Goal: Transaction & Acquisition: Purchase product/service

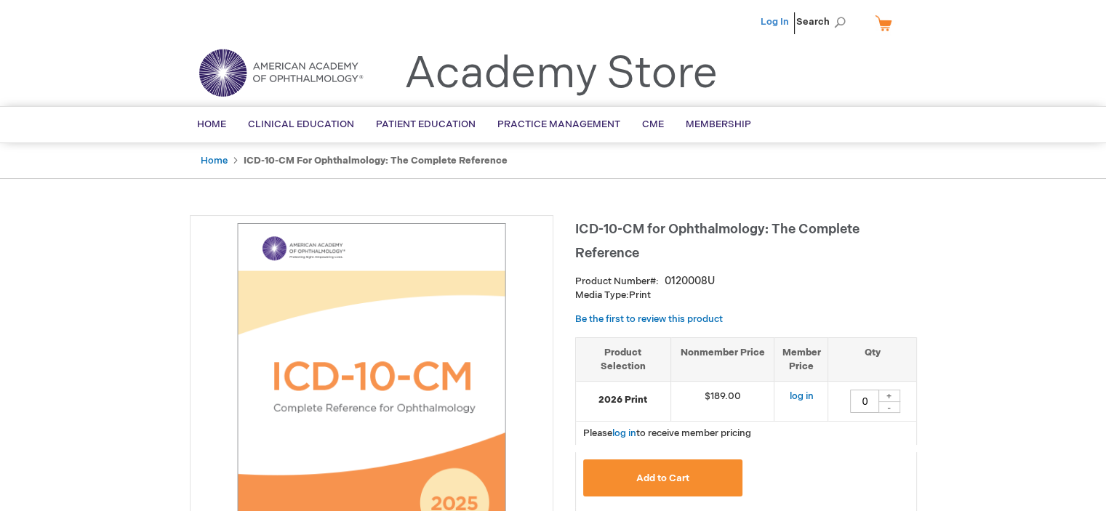
click at [773, 20] on link "Log In" at bounding box center [775, 22] width 28 height 12
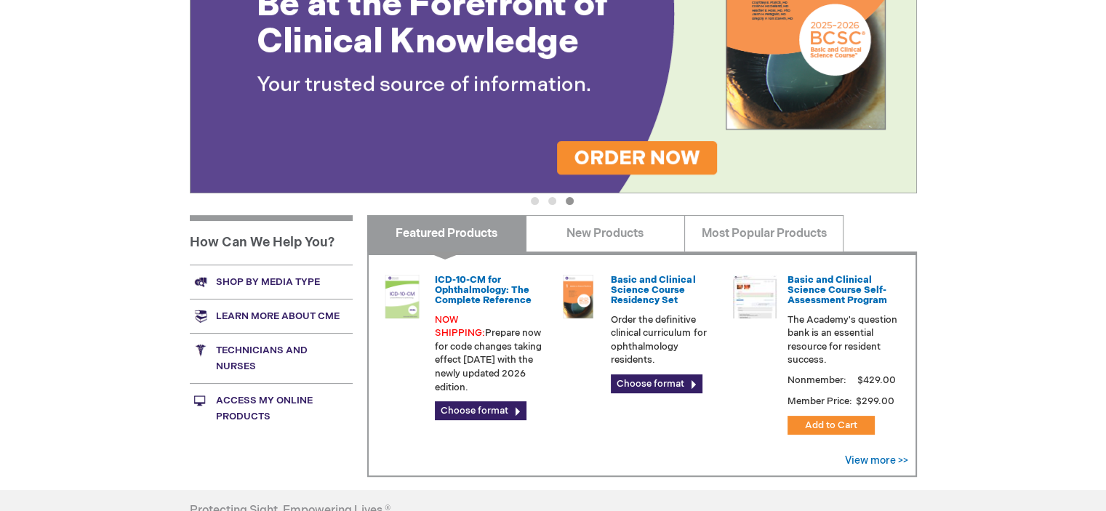
scroll to position [315, 0]
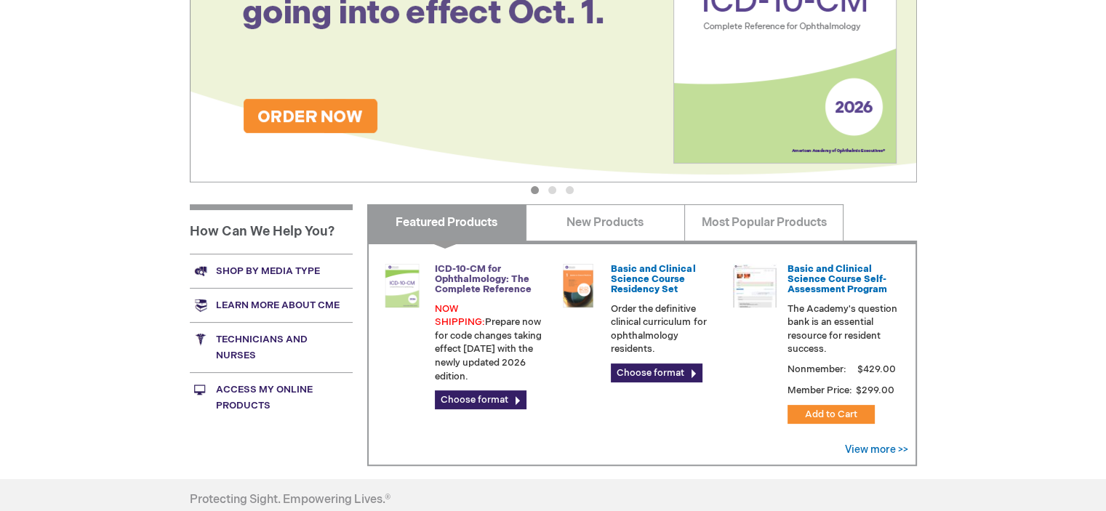
click at [473, 278] on link "ICD-10-CM for Ophthalmology: The Complete Reference" at bounding box center [483, 279] width 97 height 33
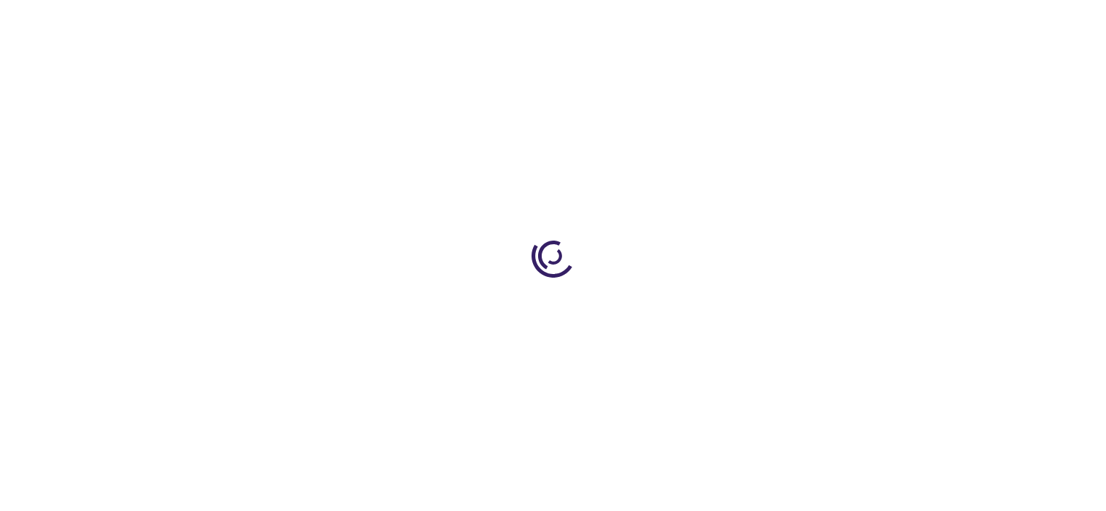
type input "0"
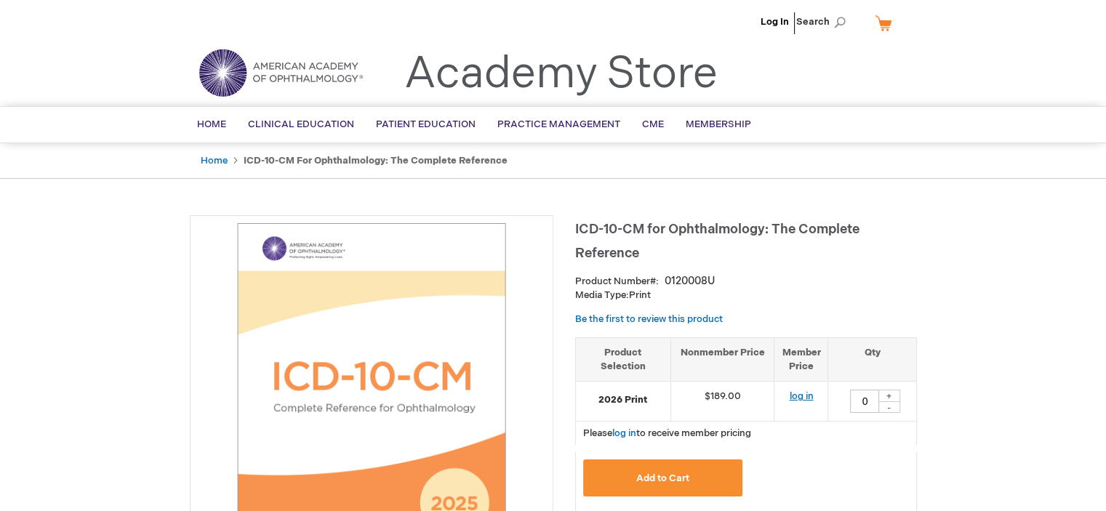
click at [792, 398] on link "log in" at bounding box center [801, 397] width 24 height 12
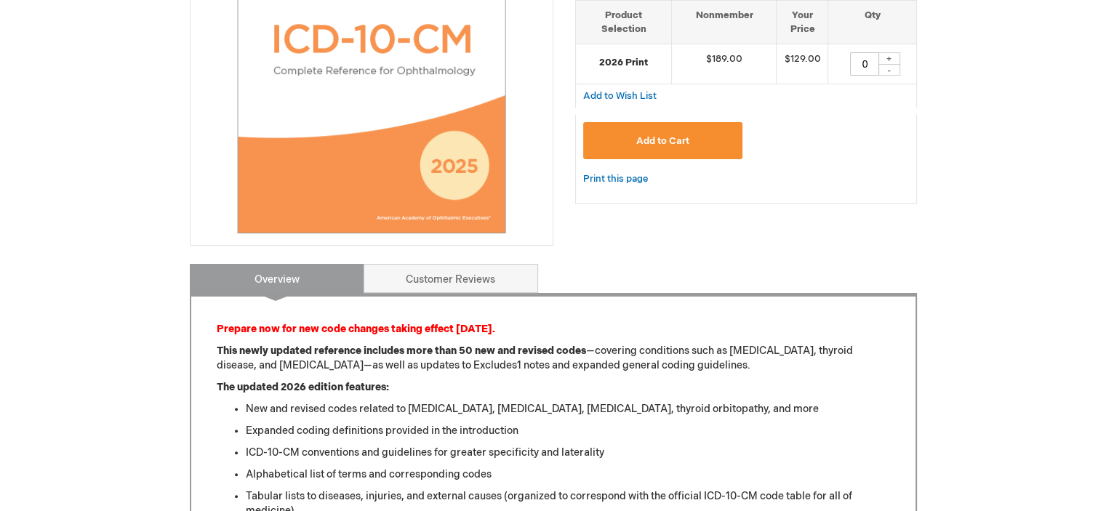
scroll to position [339, 0]
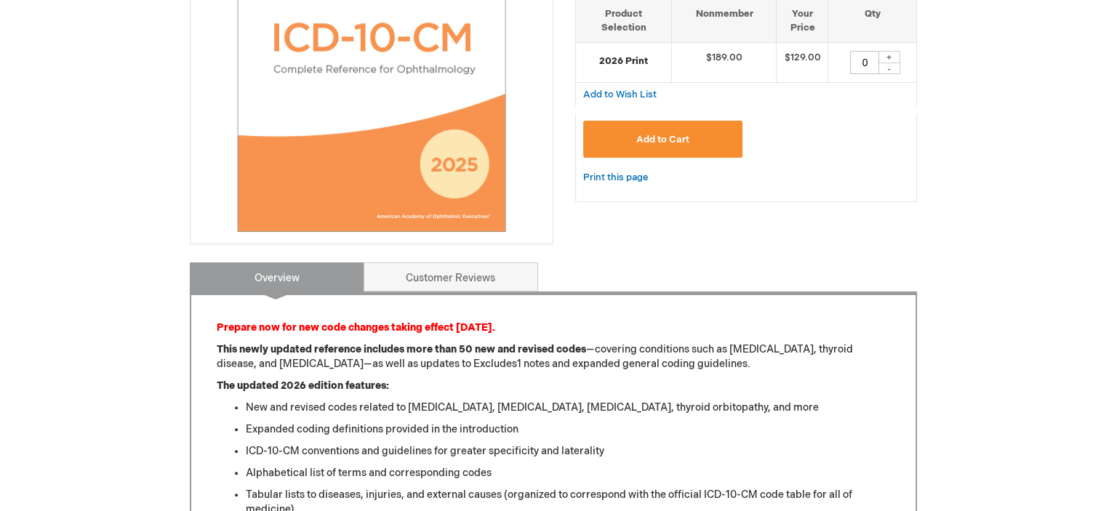
click at [890, 56] on div "+" at bounding box center [890, 57] width 22 height 12
type input "1"
click at [653, 138] on span "Add to Cart" at bounding box center [663, 140] width 53 height 12
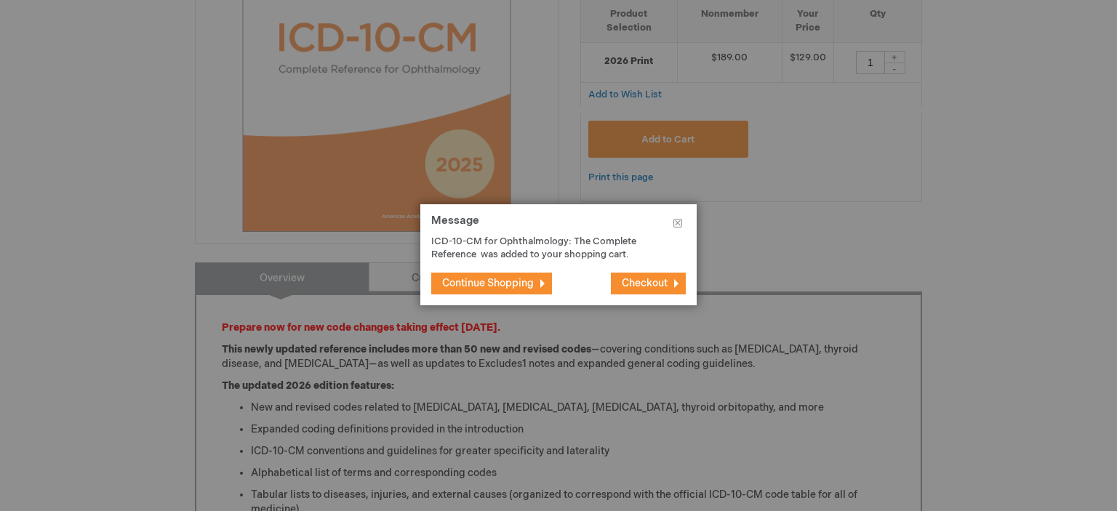
click at [517, 284] on span "Continue Shopping" at bounding box center [488, 283] width 92 height 12
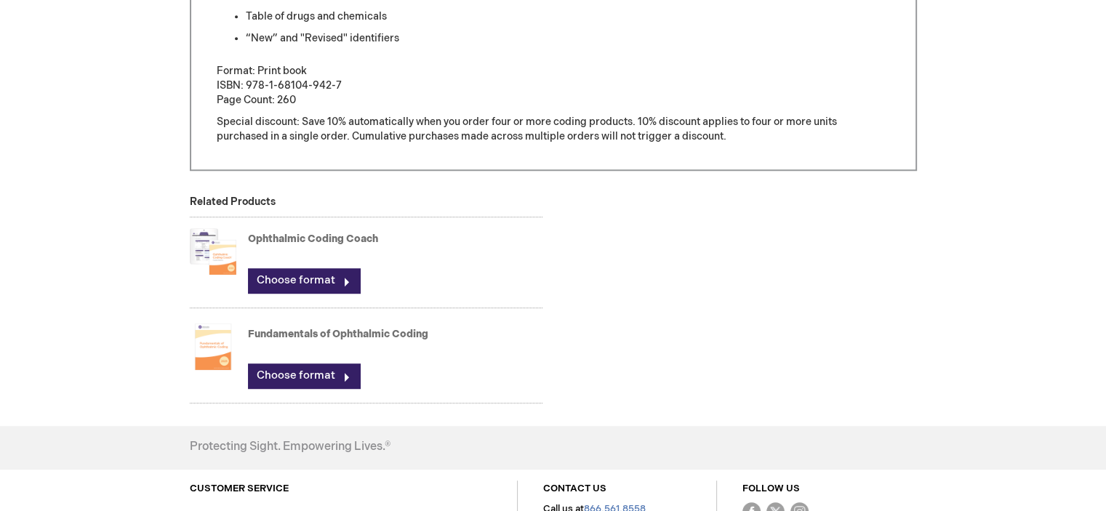
scroll to position [896, 0]
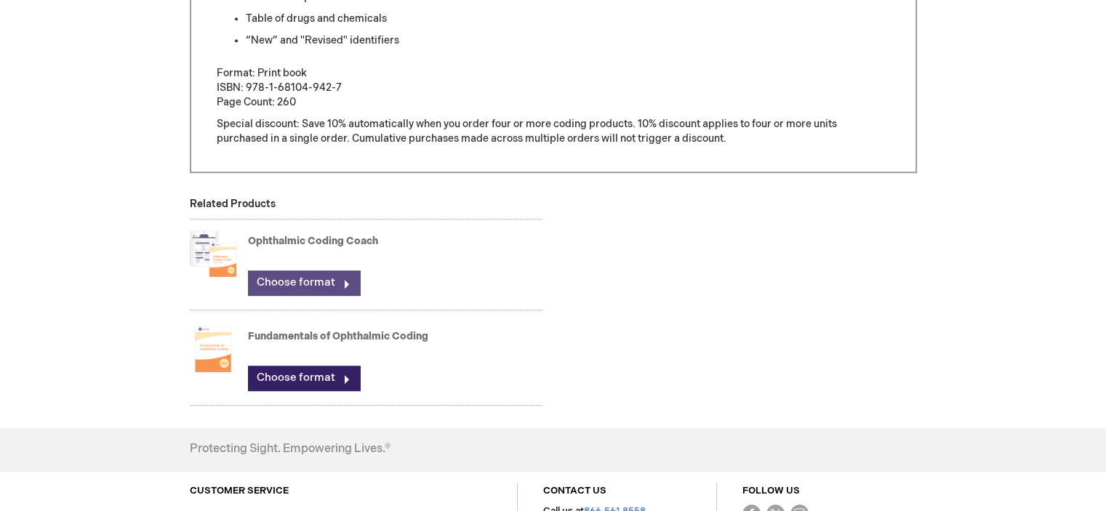
click at [255, 275] on link "Choose format" at bounding box center [304, 283] width 112 height 25
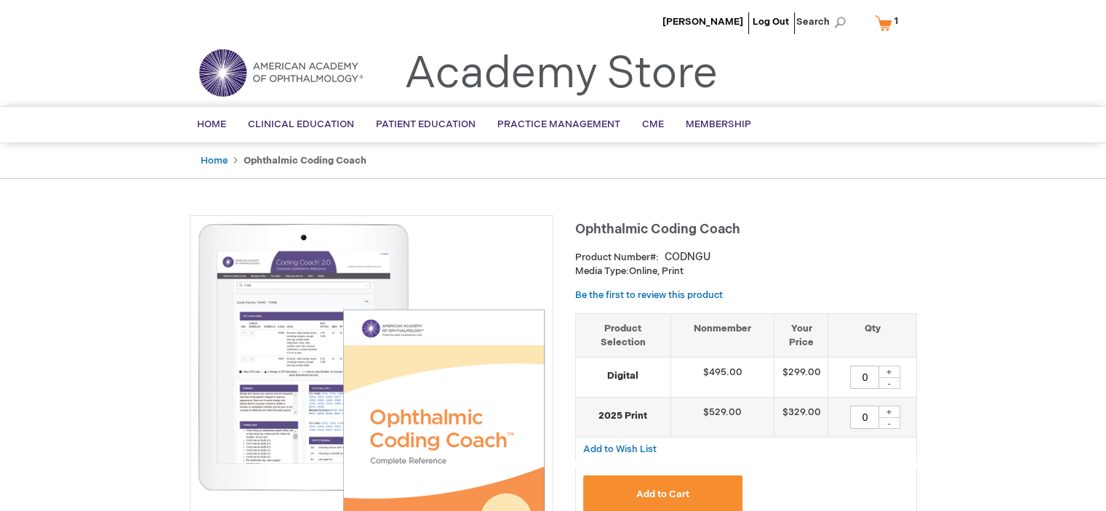
click at [880, 18] on link "My Cart 1 1 items" at bounding box center [890, 22] width 36 height 25
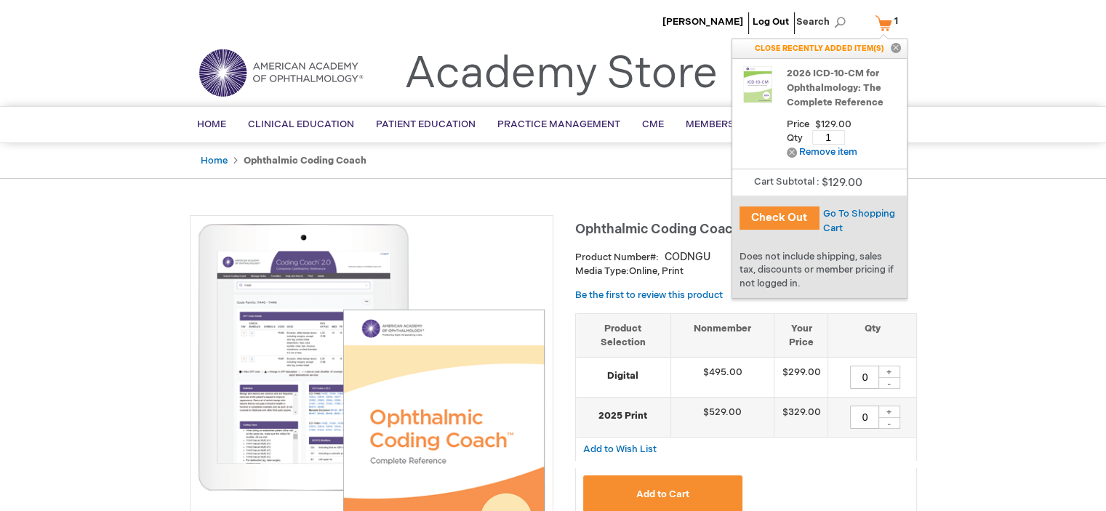
click at [791, 218] on button "Check Out" at bounding box center [780, 218] width 80 height 23
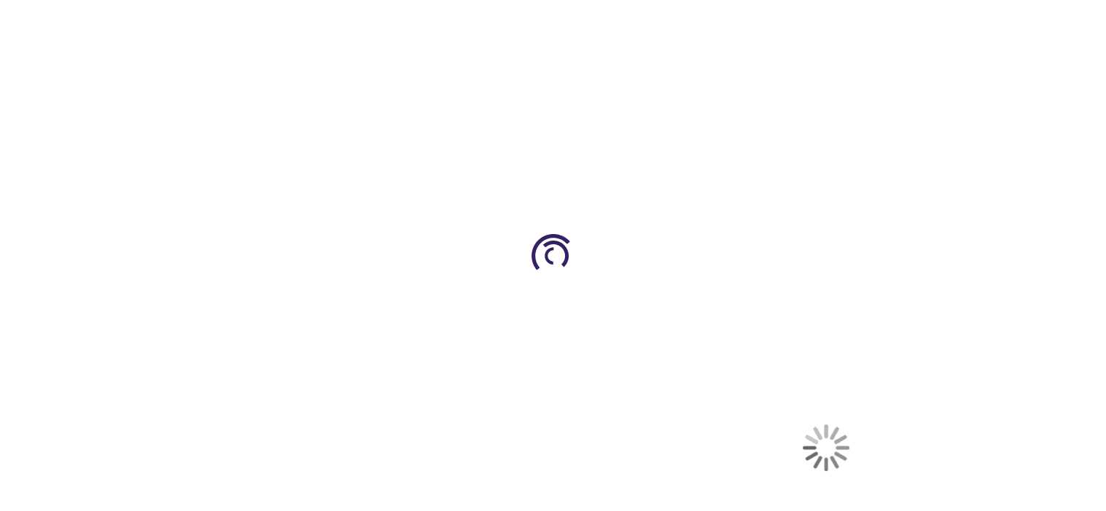
select select "US"
select select "45"
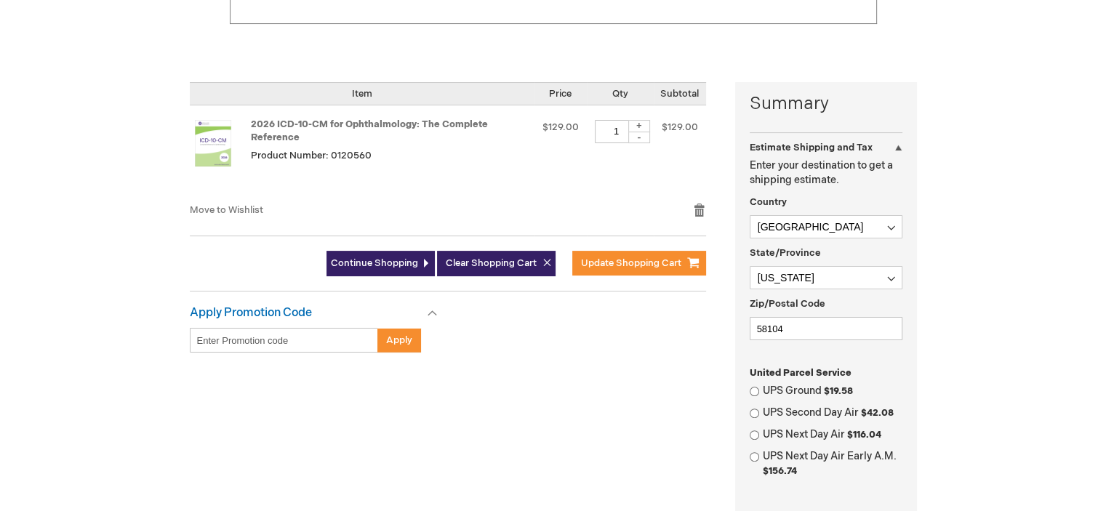
scroll to position [291, 0]
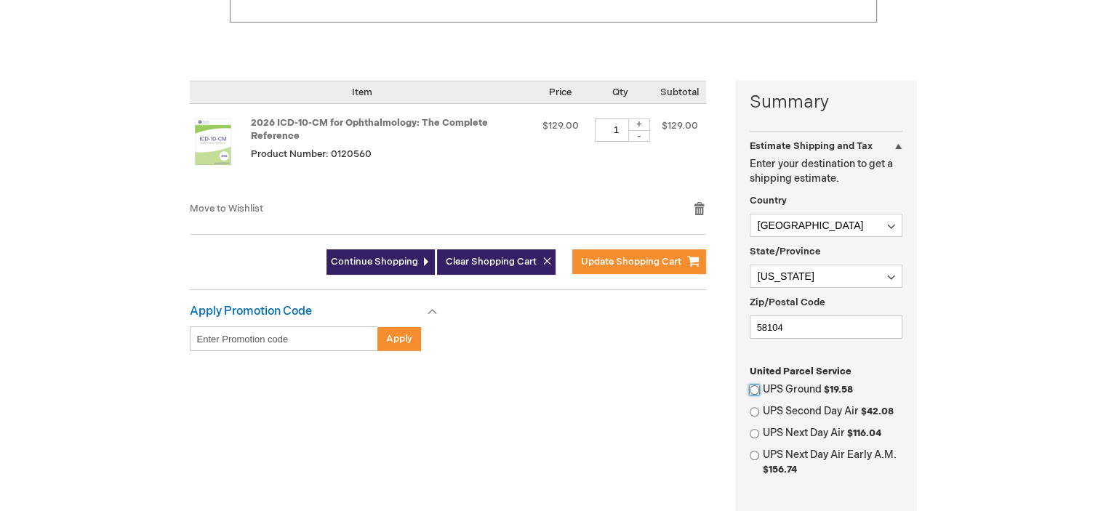
click at [751, 392] on input "UPS Ground $19.58" at bounding box center [754, 390] width 9 height 9
radio input "true"
click at [613, 258] on span "Update Shopping Cart" at bounding box center [631, 262] width 100 height 12
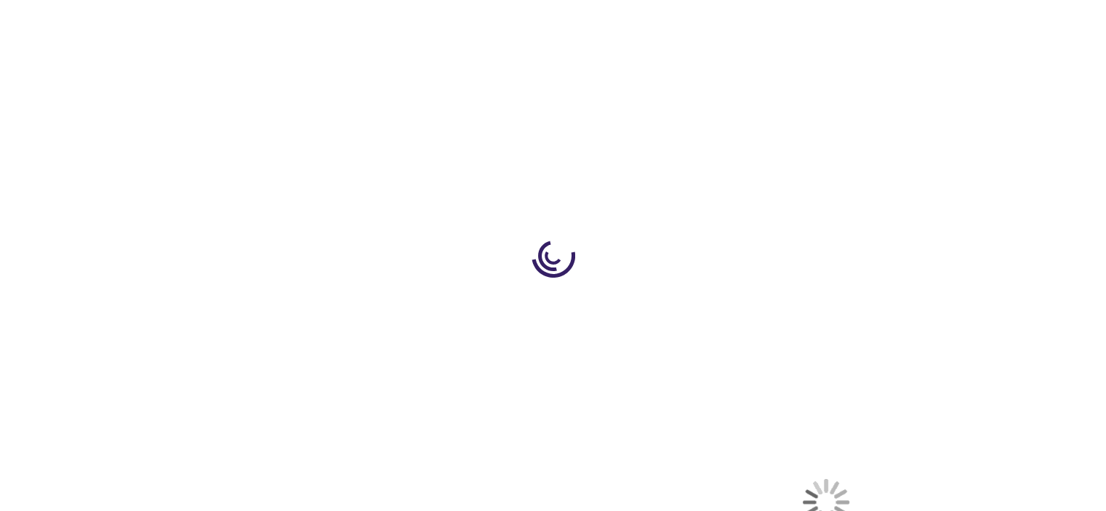
select select "US"
select select "45"
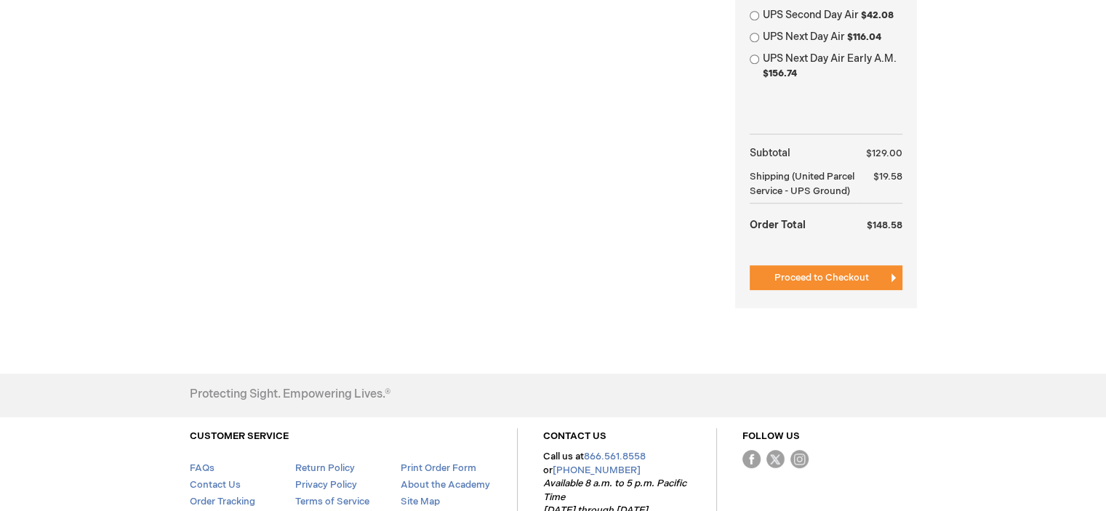
scroll to position [703, 0]
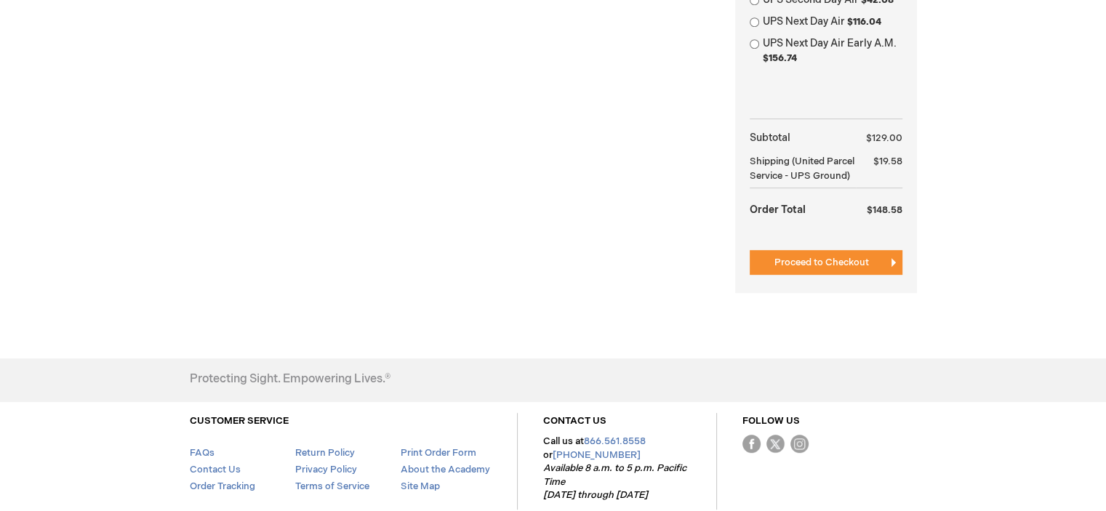
click at [810, 258] on span "Proceed to Checkout" at bounding box center [822, 263] width 95 height 12
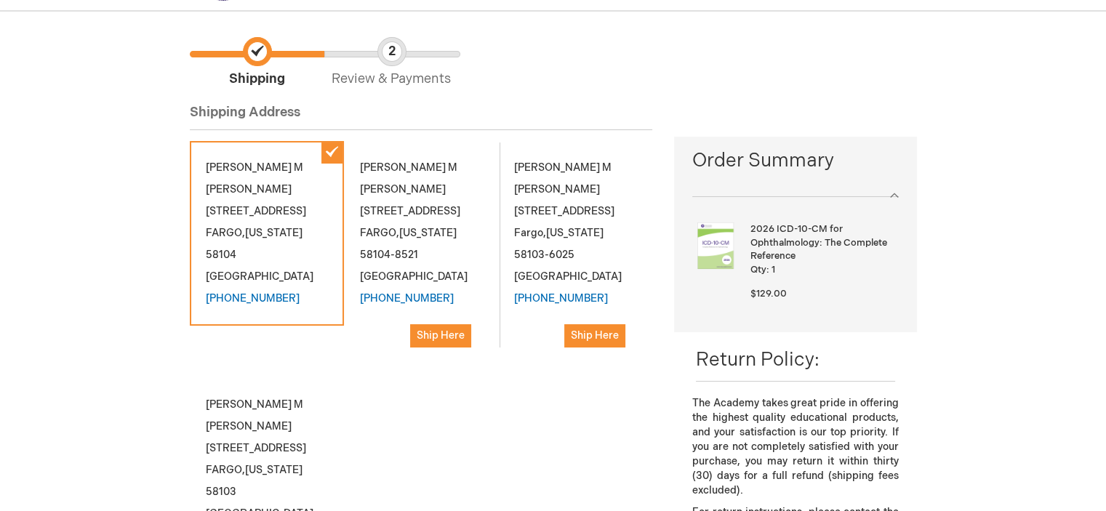
scroll to position [97, 0]
click at [418, 156] on div "Michelle M Weber 3171 44TH ST S SUITE 101 FARGO , North Dakota 58104-8521 Unite…" at bounding box center [421, 251] width 154 height 223
click at [439, 339] on span "Ship Here" at bounding box center [441, 335] width 48 height 12
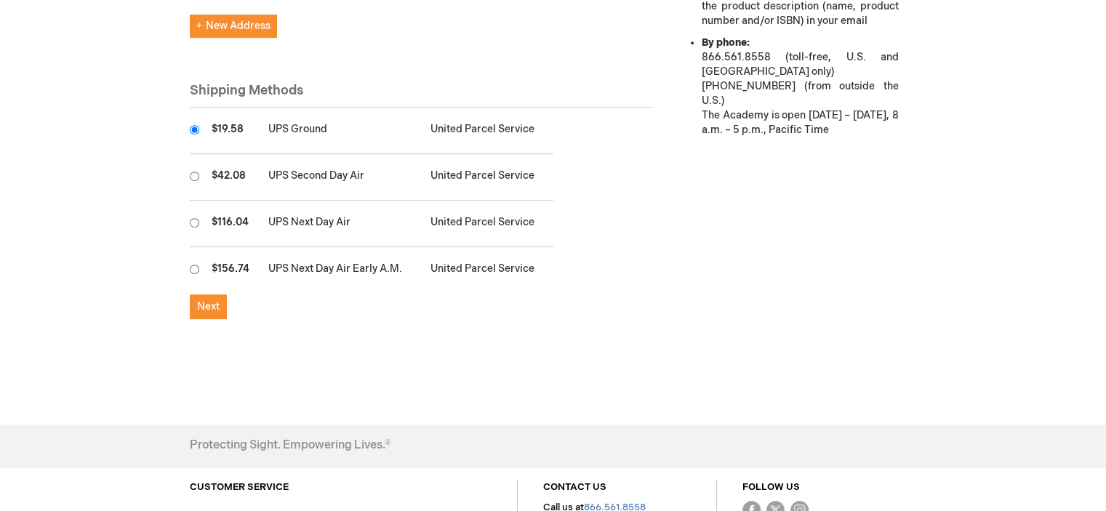
scroll to position [703, 0]
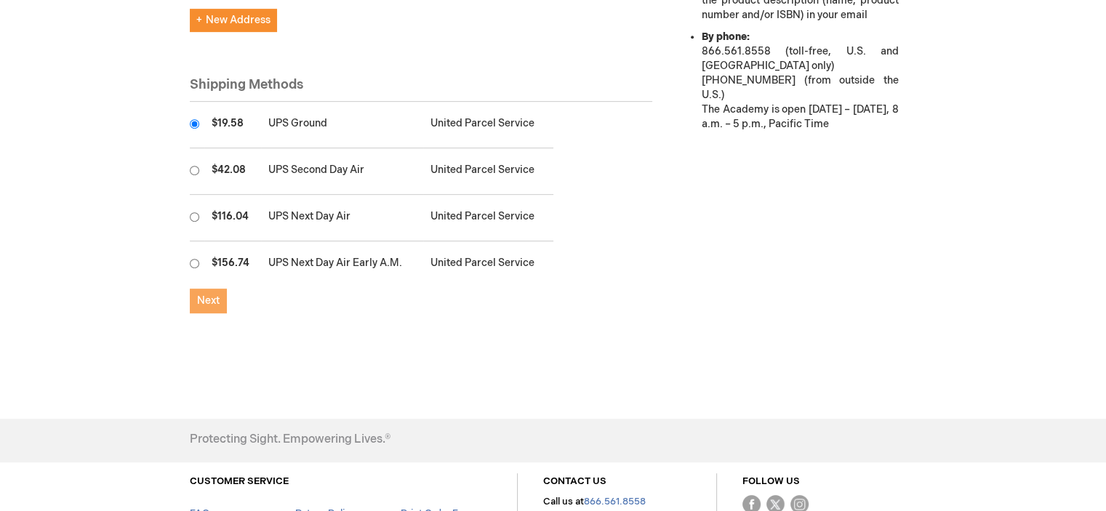
click at [207, 296] on span "Next" at bounding box center [208, 301] width 23 height 12
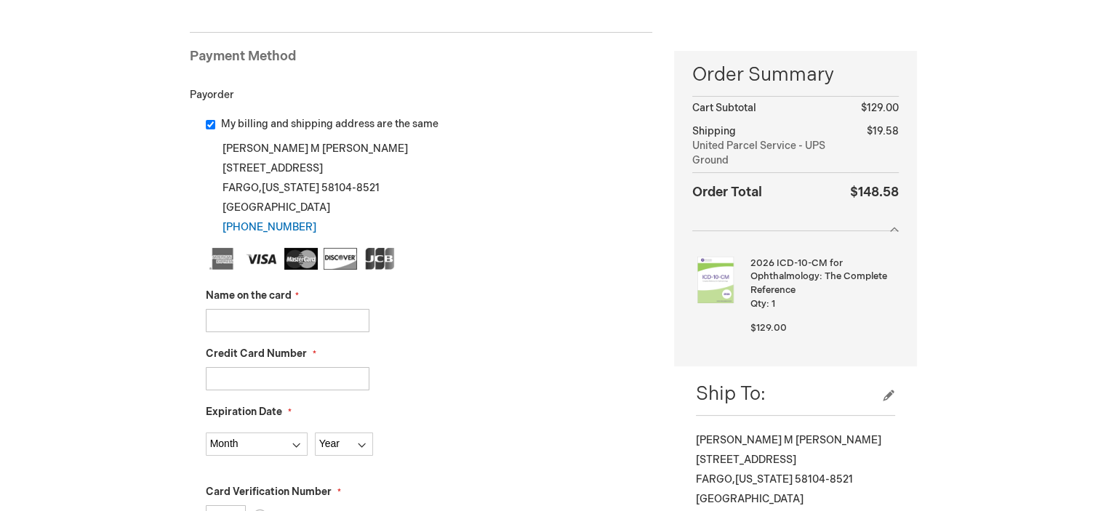
scroll to position [194, 0]
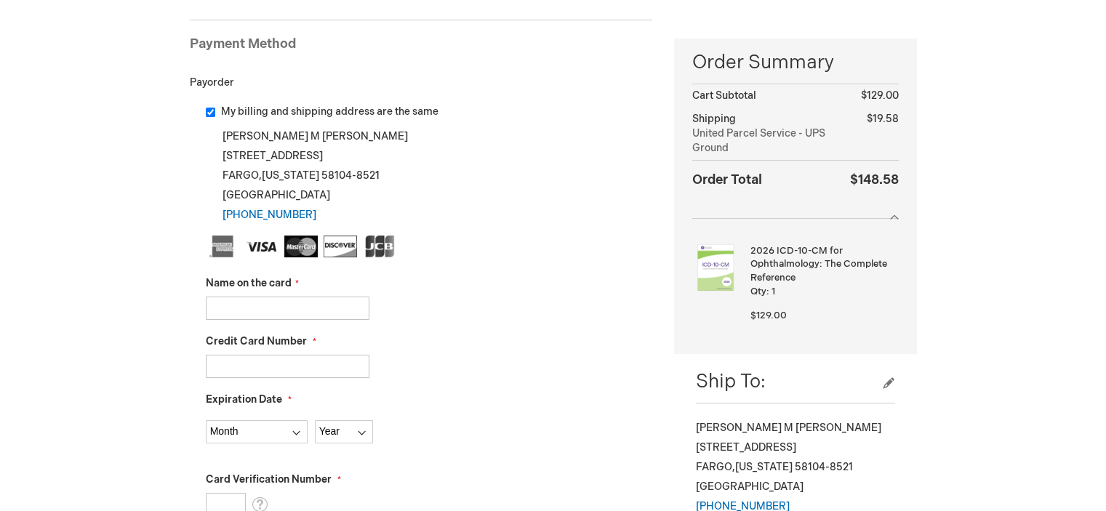
click at [288, 311] on input "Name on the card" at bounding box center [288, 308] width 164 height 23
click at [255, 367] on input "Credit Card Number" at bounding box center [288, 366] width 164 height 23
type input "5528020911534212"
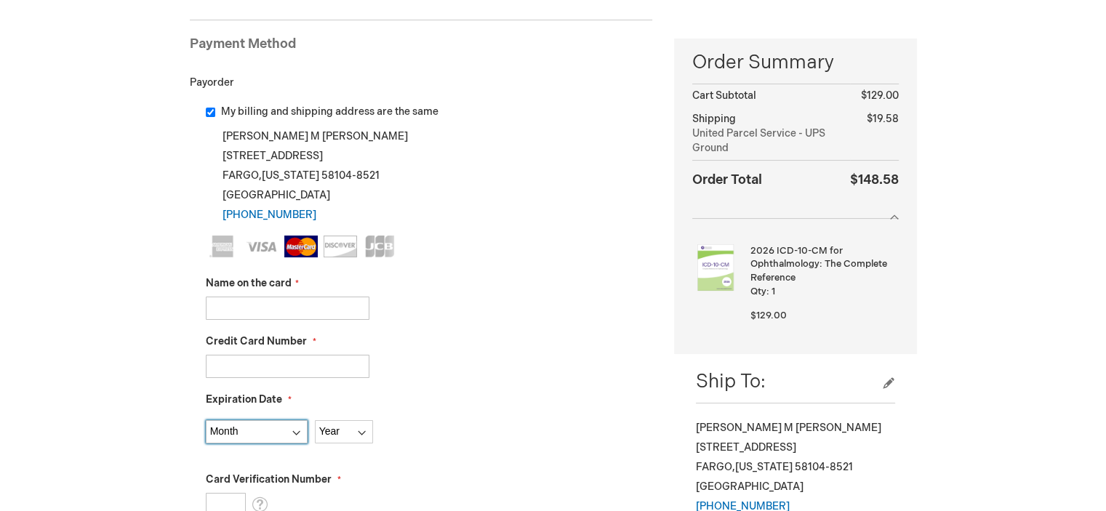
click at [244, 436] on select "Month 01 - January 02 - February 03 - March 04 - April 05 - May 06 - June 07 - …" at bounding box center [257, 431] width 102 height 23
select select "2"
click at [206, 420] on select "Month 01 - January 02 - February 03 - March 04 - April 05 - May 06 - June 07 - …" at bounding box center [257, 431] width 102 height 23
click at [335, 437] on select "Year 2025 2026 2027 2028 2029 2030 2031 2032 2033 2034 2035" at bounding box center [344, 431] width 58 height 23
select select "2027"
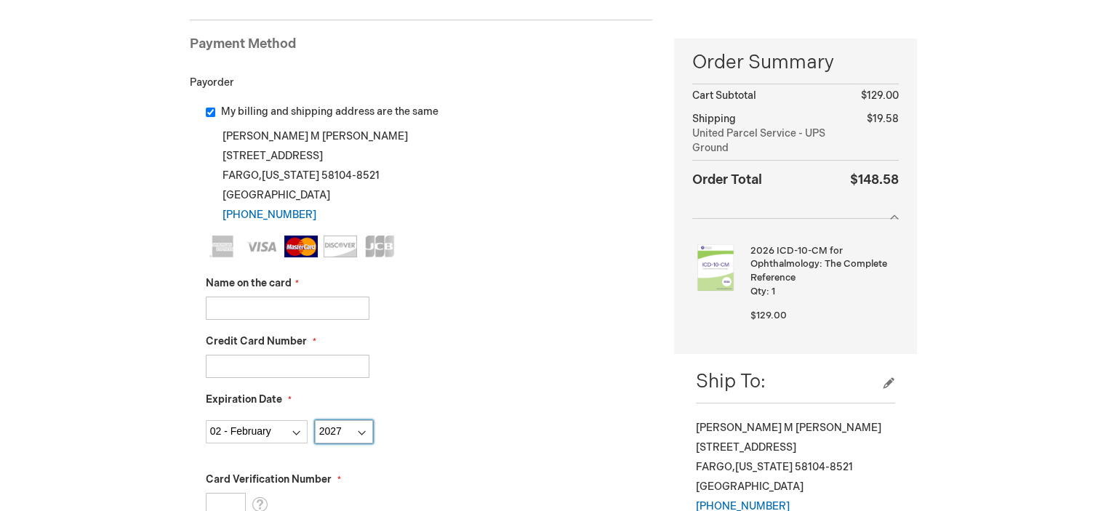
click at [315, 420] on select "Year 2025 2026 2027 2028 2029 2030 2031 2032 2033 2034 2035" at bounding box center [344, 431] width 58 height 23
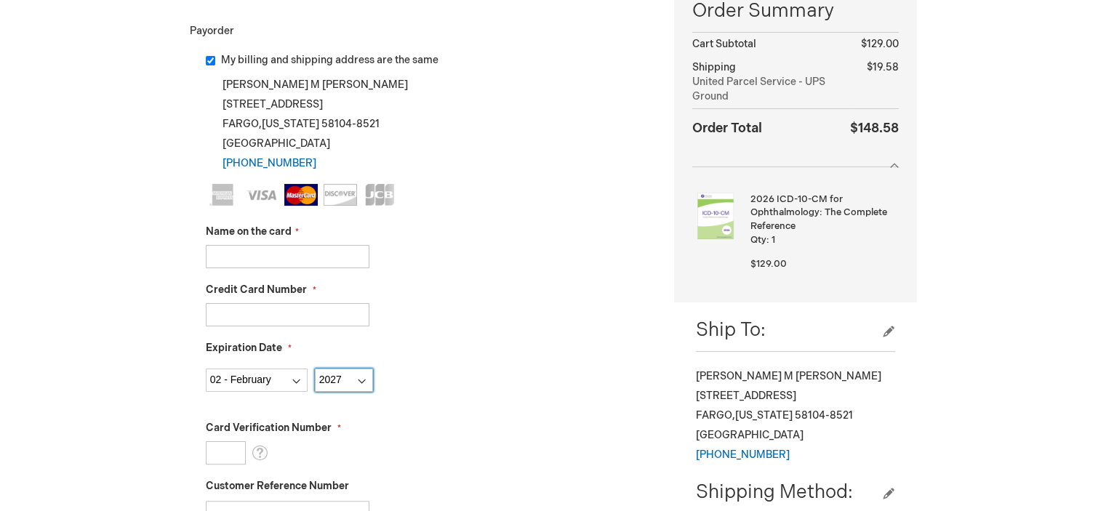
scroll to position [242, 0]
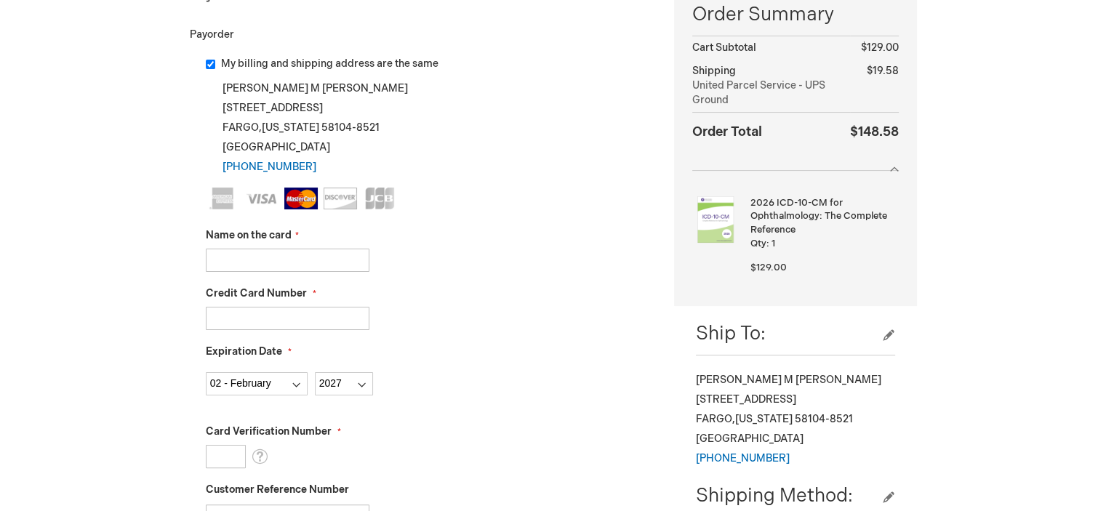
click at [220, 459] on input "Card Verification Number" at bounding box center [226, 456] width 40 height 23
type input "295"
click at [359, 442] on div "Card Verification Number 295 What is this?" at bounding box center [429, 447] width 447 height 44
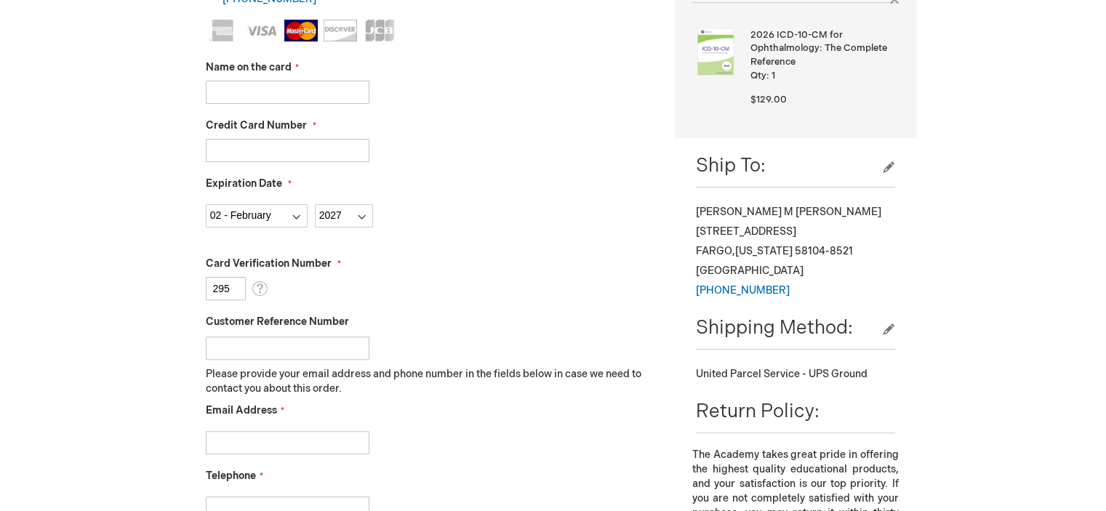
scroll to position [412, 0]
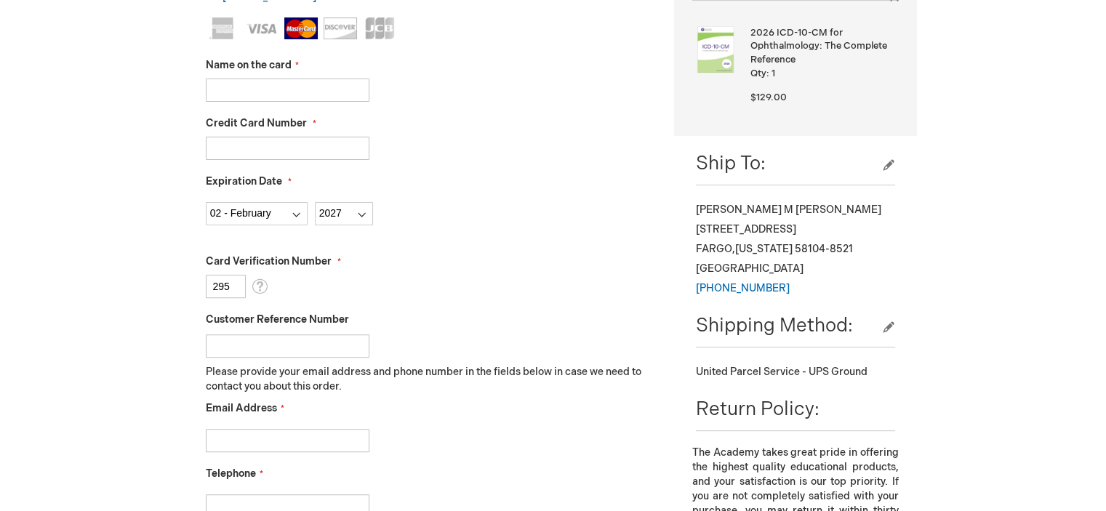
click at [224, 340] on input "Customer Reference Number" at bounding box center [288, 346] width 164 height 23
type input "092025"
click at [236, 450] on input "Email Address" at bounding box center [288, 440] width 164 height 23
type input "mweber@eyeconsultantsnd.com"
type input "7012350561"
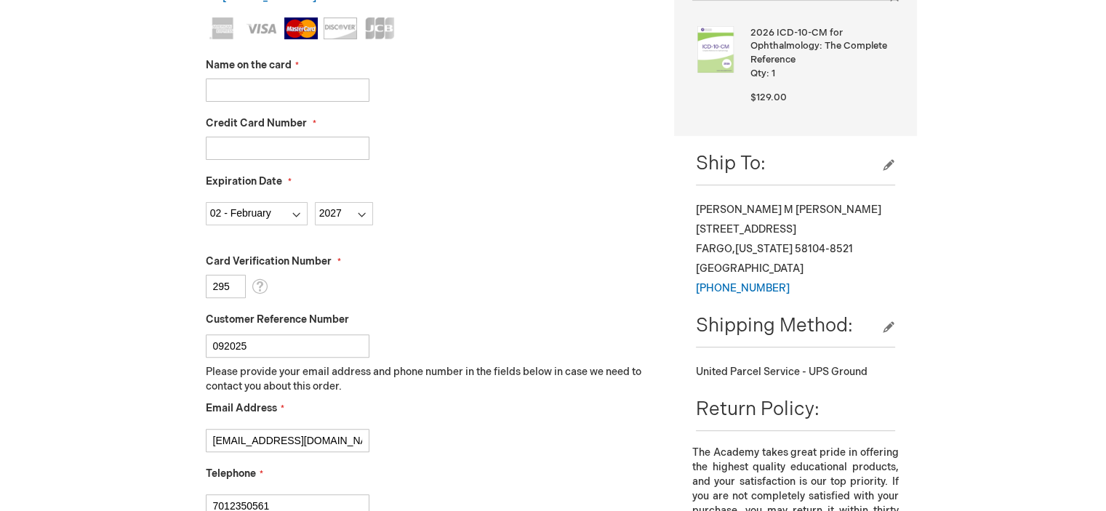
click at [508, 335] on div "092025" at bounding box center [429, 342] width 447 height 31
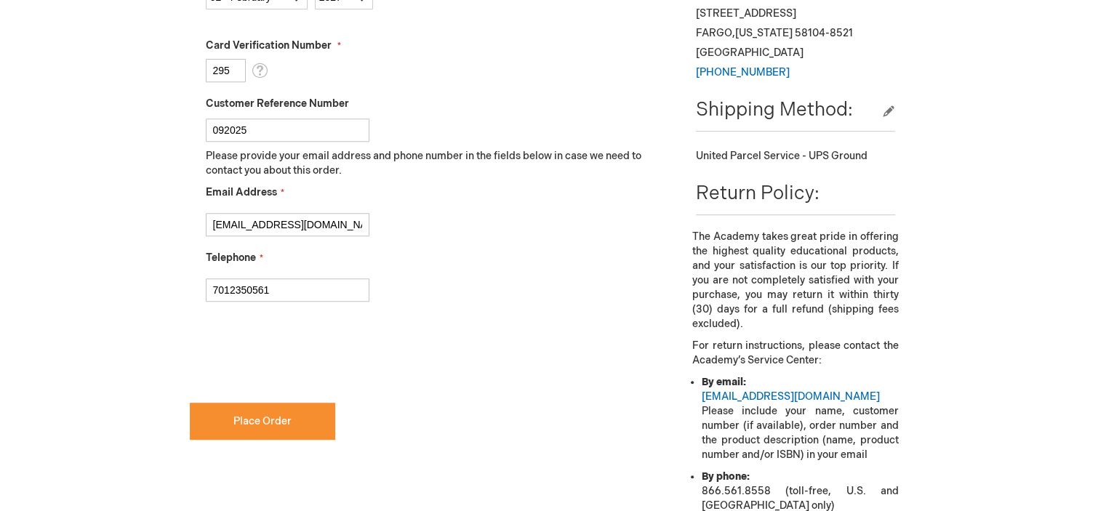
scroll to position [631, 0]
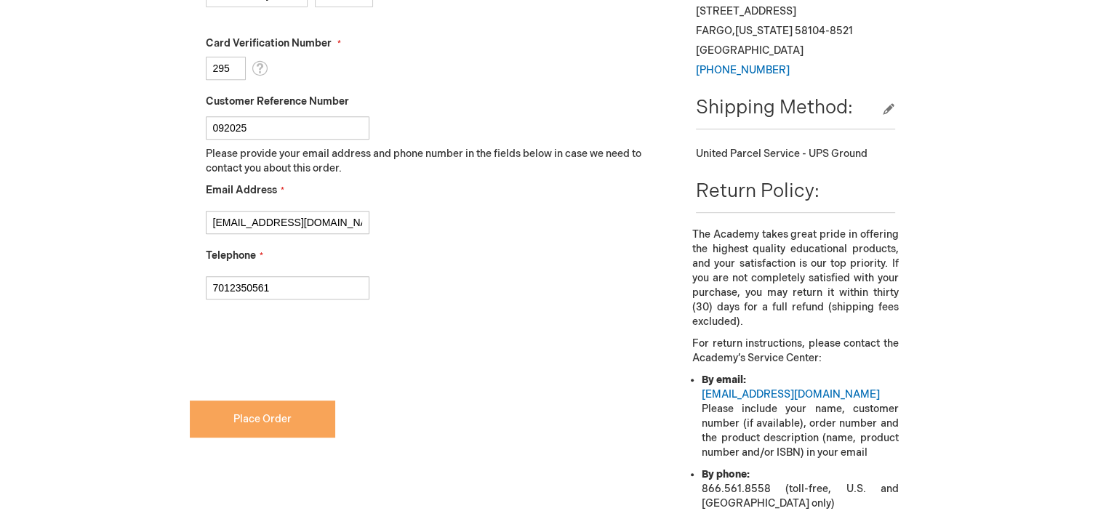
checkbox input "true"
click at [273, 420] on span "Place Order" at bounding box center [263, 419] width 58 height 12
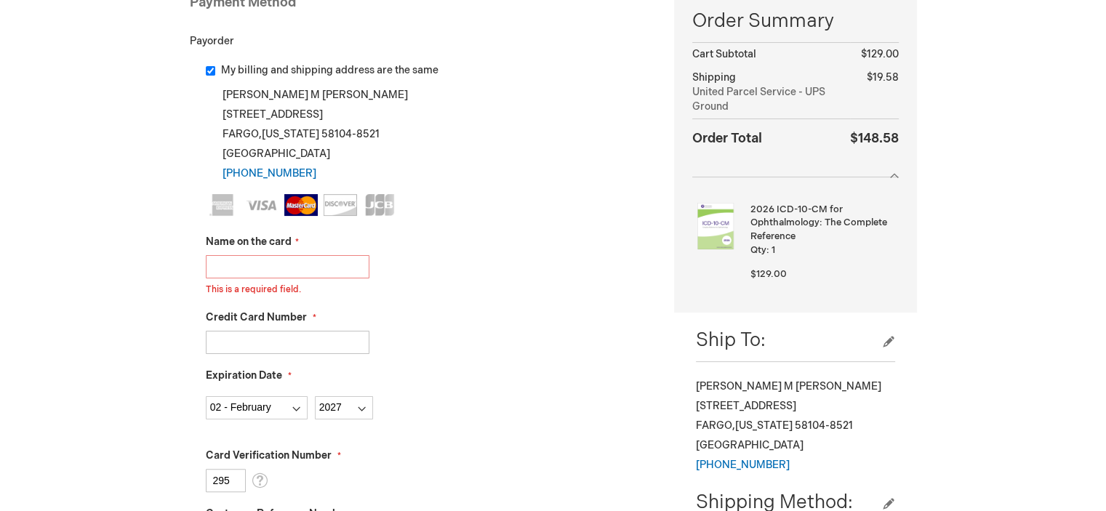
scroll to position [234, 0]
click at [230, 271] on input "Name on the card" at bounding box center [288, 268] width 164 height 23
type input "CHRISTINA JACOBSON"
click at [460, 319] on div "Credit Card Number 5528020911534212" at bounding box center [429, 334] width 447 height 44
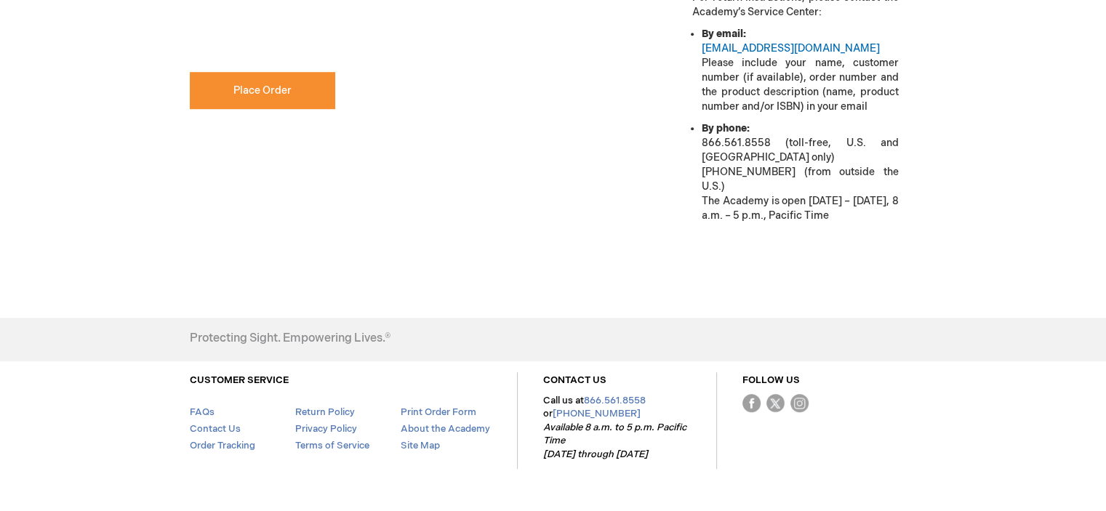
scroll to position [998, 0]
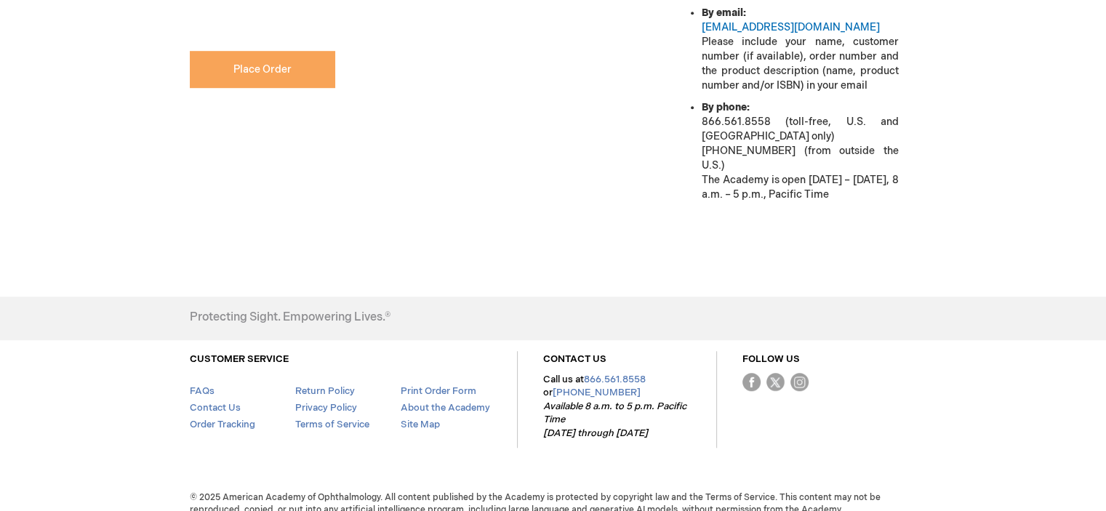
click at [263, 69] on span "Place Order" at bounding box center [263, 69] width 58 height 12
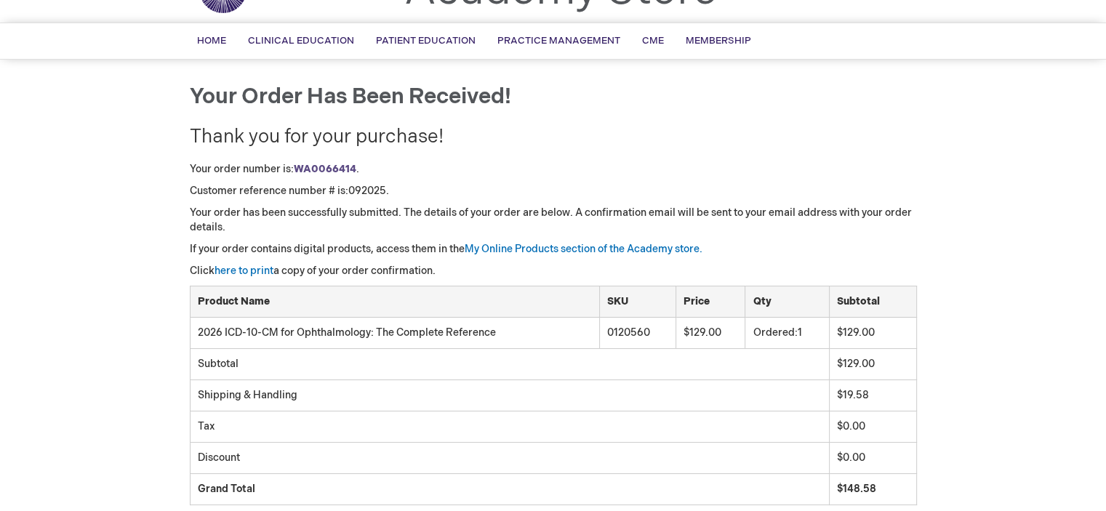
scroll to position [97, 0]
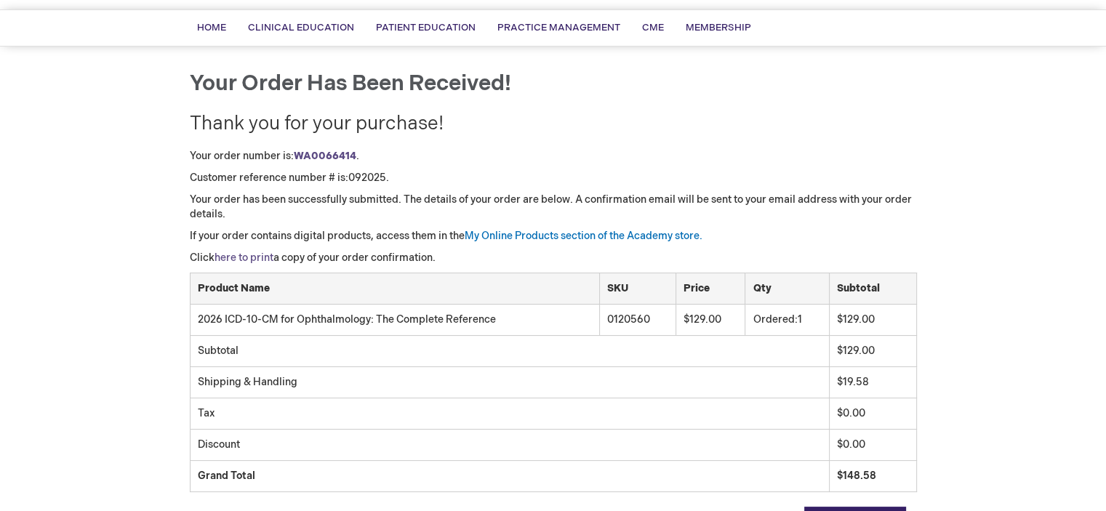
click at [232, 259] on link "here to print" at bounding box center [244, 258] width 59 height 12
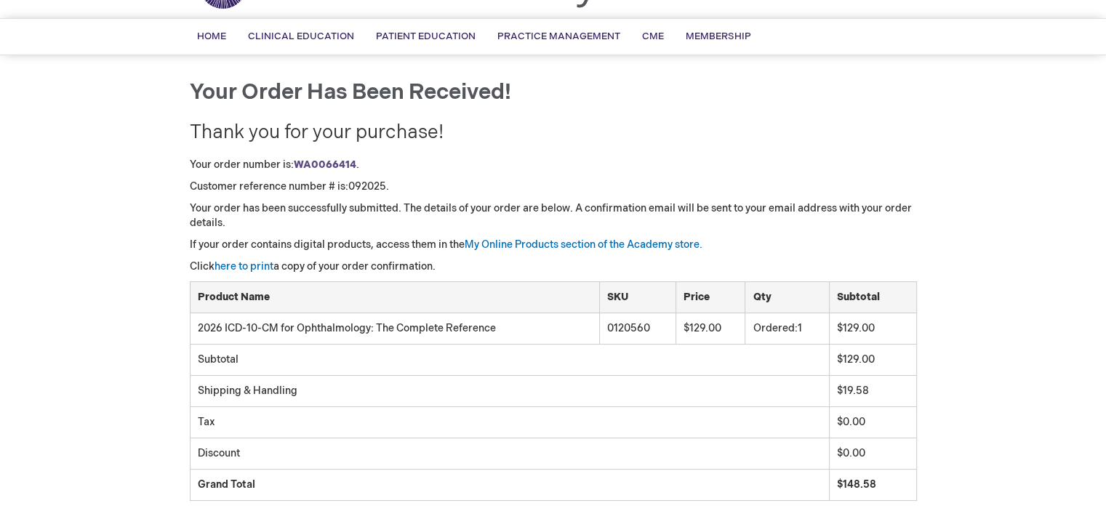
scroll to position [0, 0]
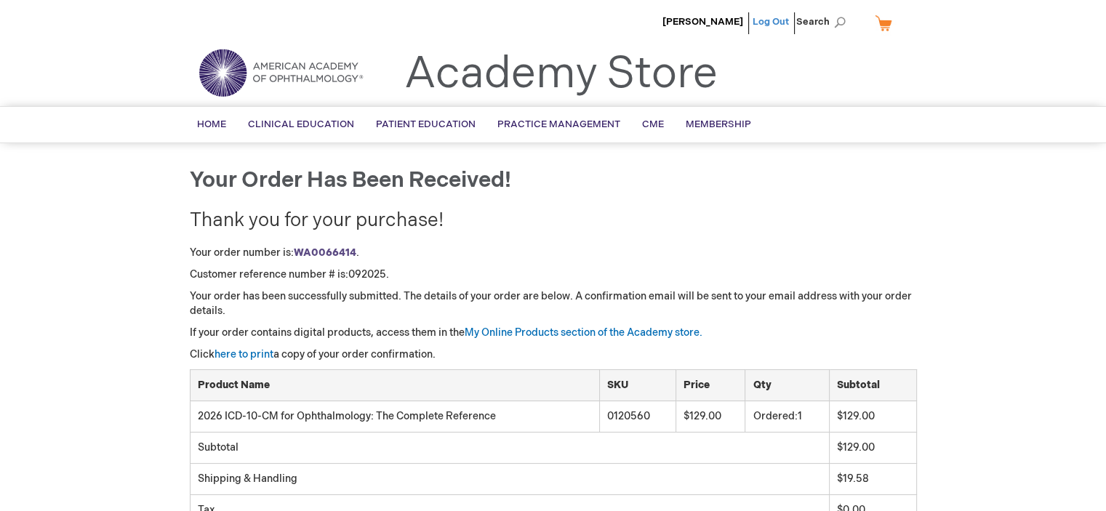
click at [775, 21] on link "Log Out" at bounding box center [771, 22] width 36 height 12
